Goal: Find specific page/section: Find specific page/section

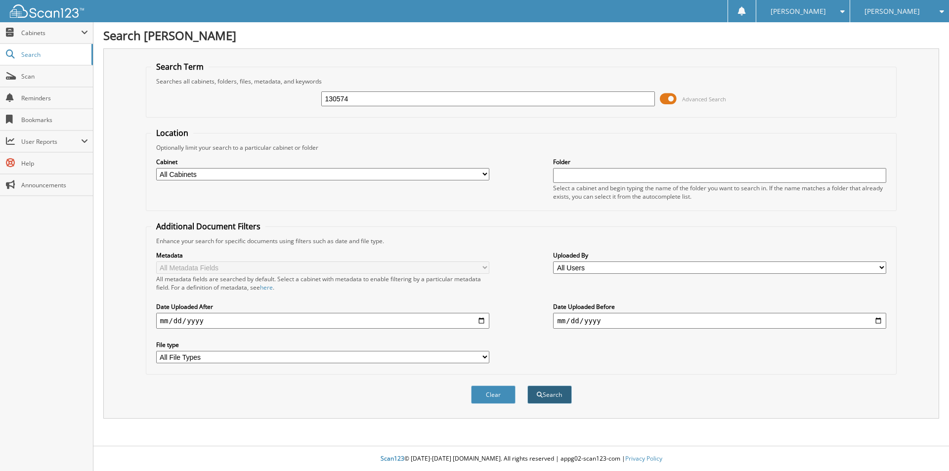
type input "130574"
click at [561, 394] on button "Search" at bounding box center [549, 395] width 44 height 18
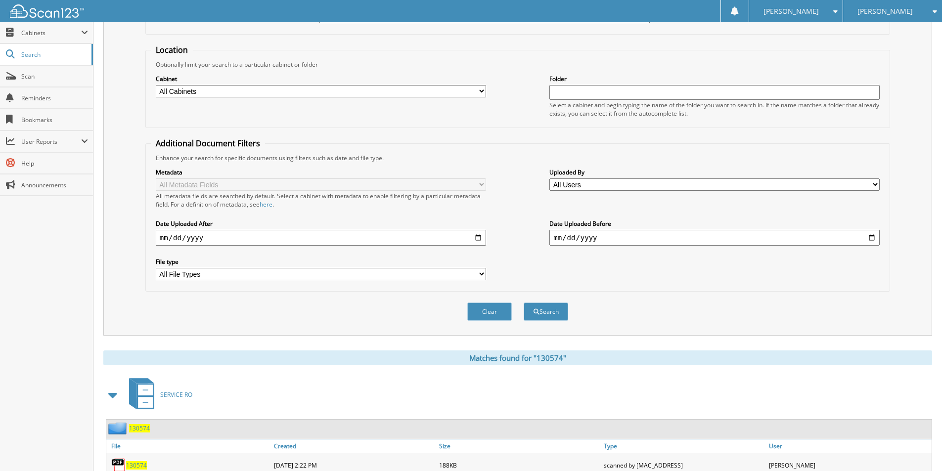
scroll to position [136, 0]
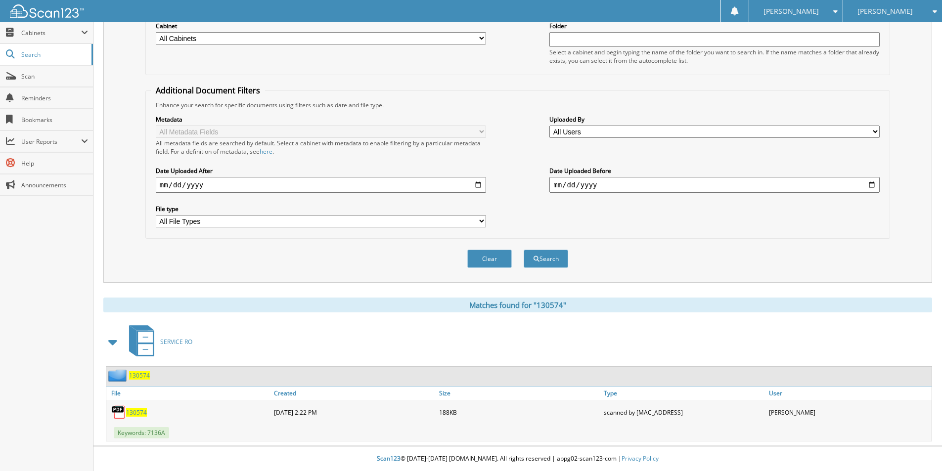
click at [134, 415] on span "130574" at bounding box center [136, 412] width 21 height 8
